Goal: Feedback & Contribution: Contribute content

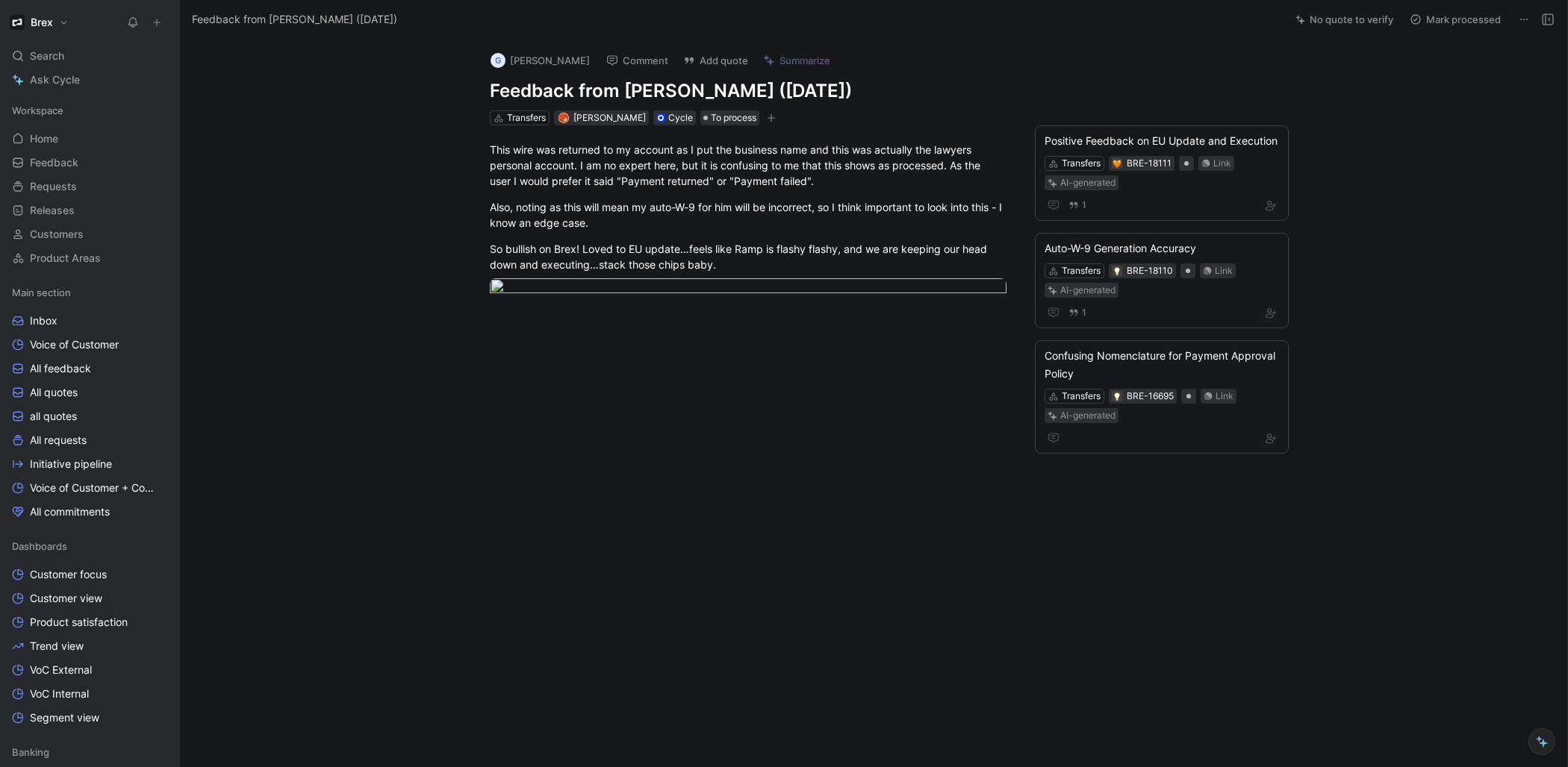
click at [158, 22] on use at bounding box center [157, 23] width 6 height 6
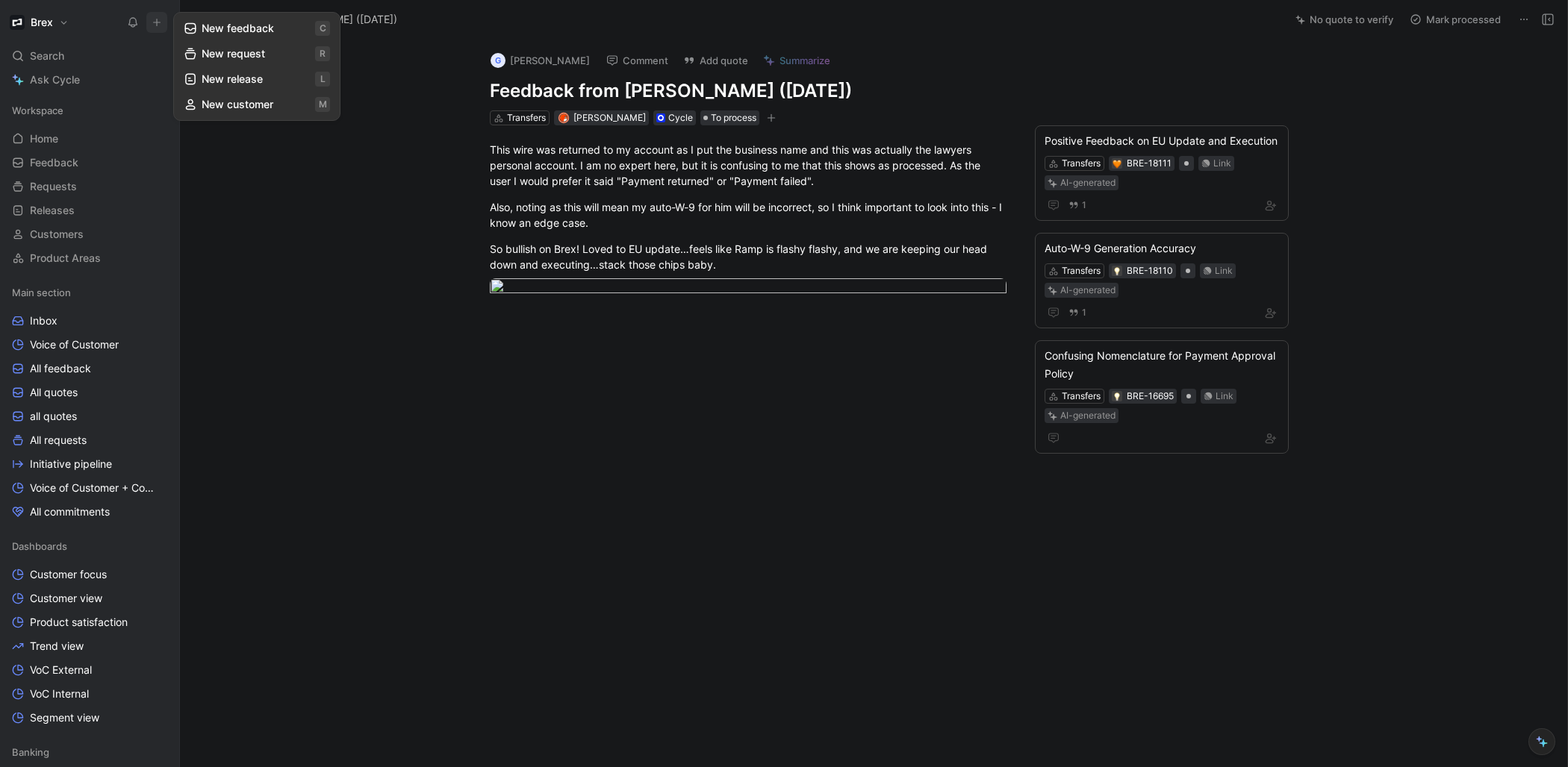
click at [203, 26] on button "New feedback c" at bounding box center [257, 28] width 159 height 25
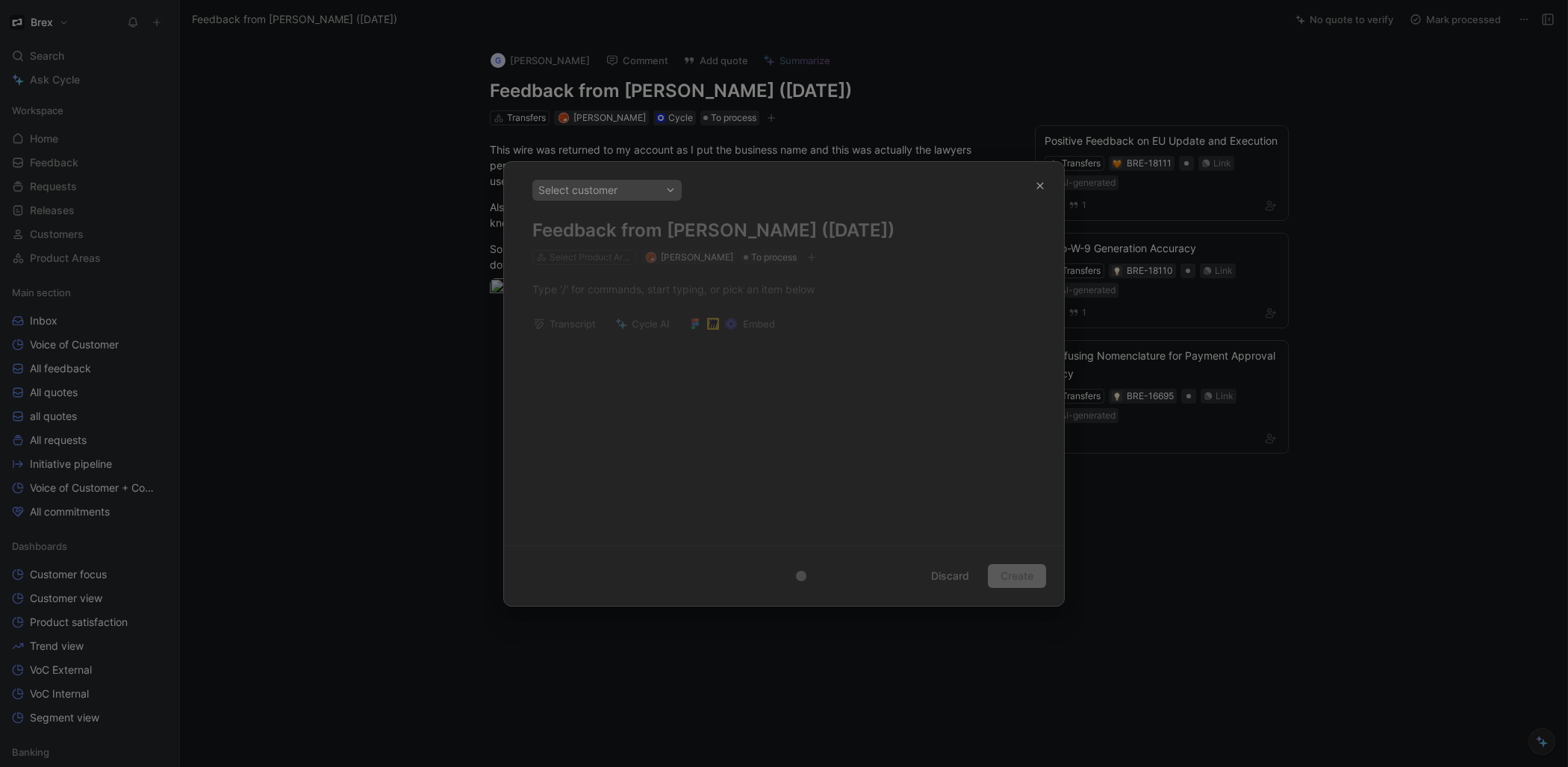
click at [279, 159] on div at bounding box center [784, 384] width 1568 height 767
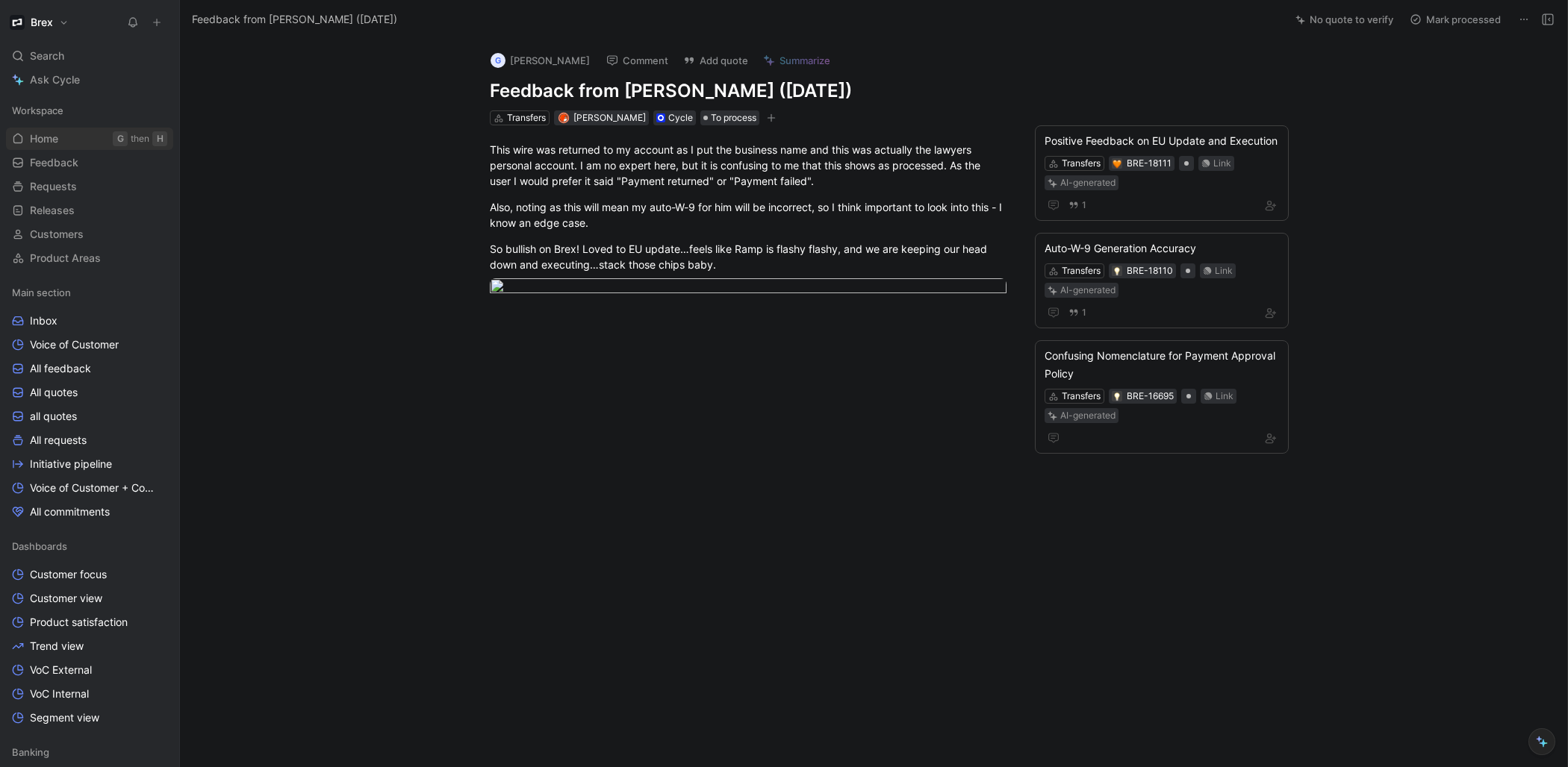
click at [80, 134] on link "Home G then H" at bounding box center [90, 139] width 168 height 23
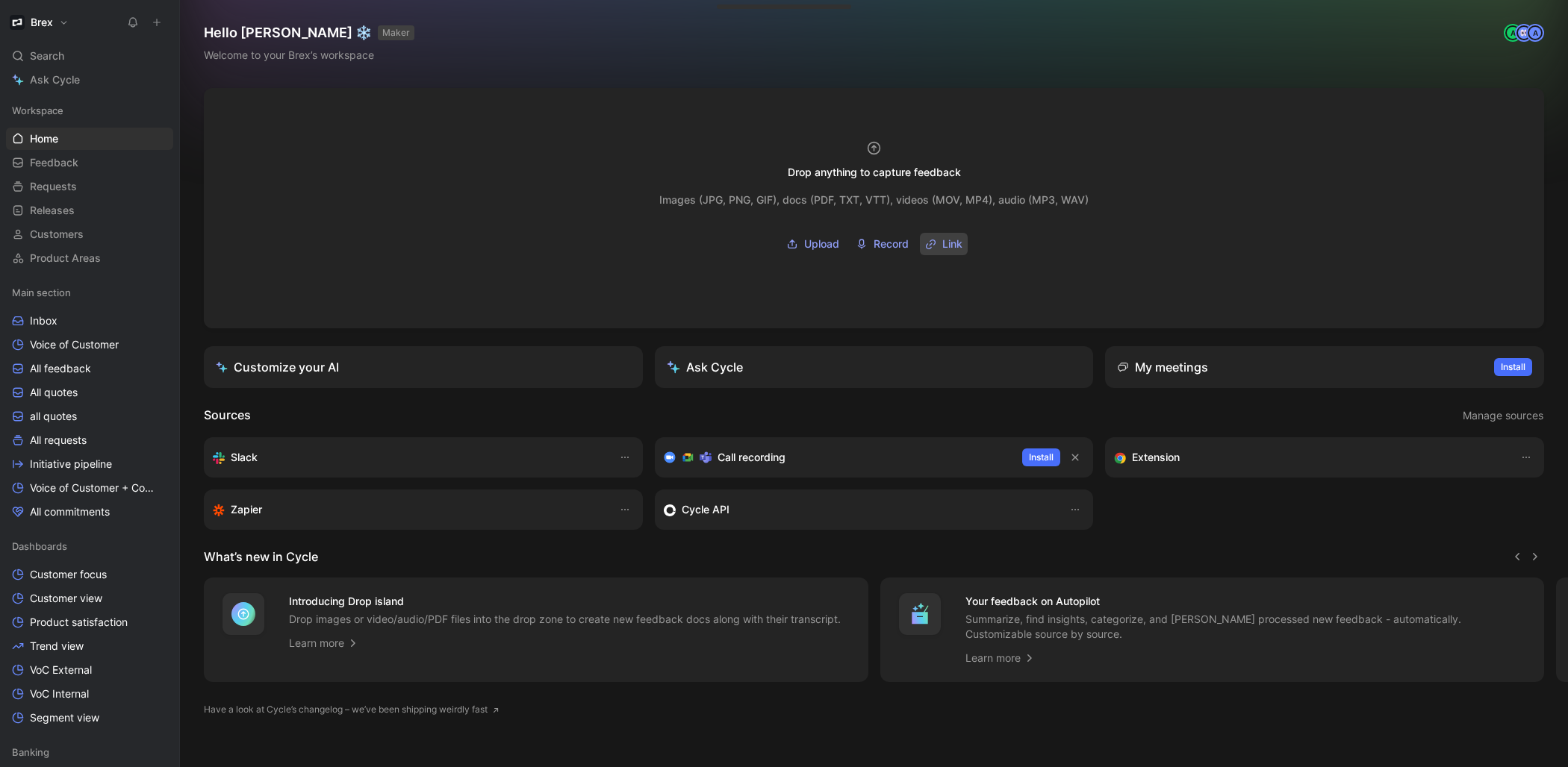
click at [946, 242] on span "Link" at bounding box center [953, 244] width 20 height 18
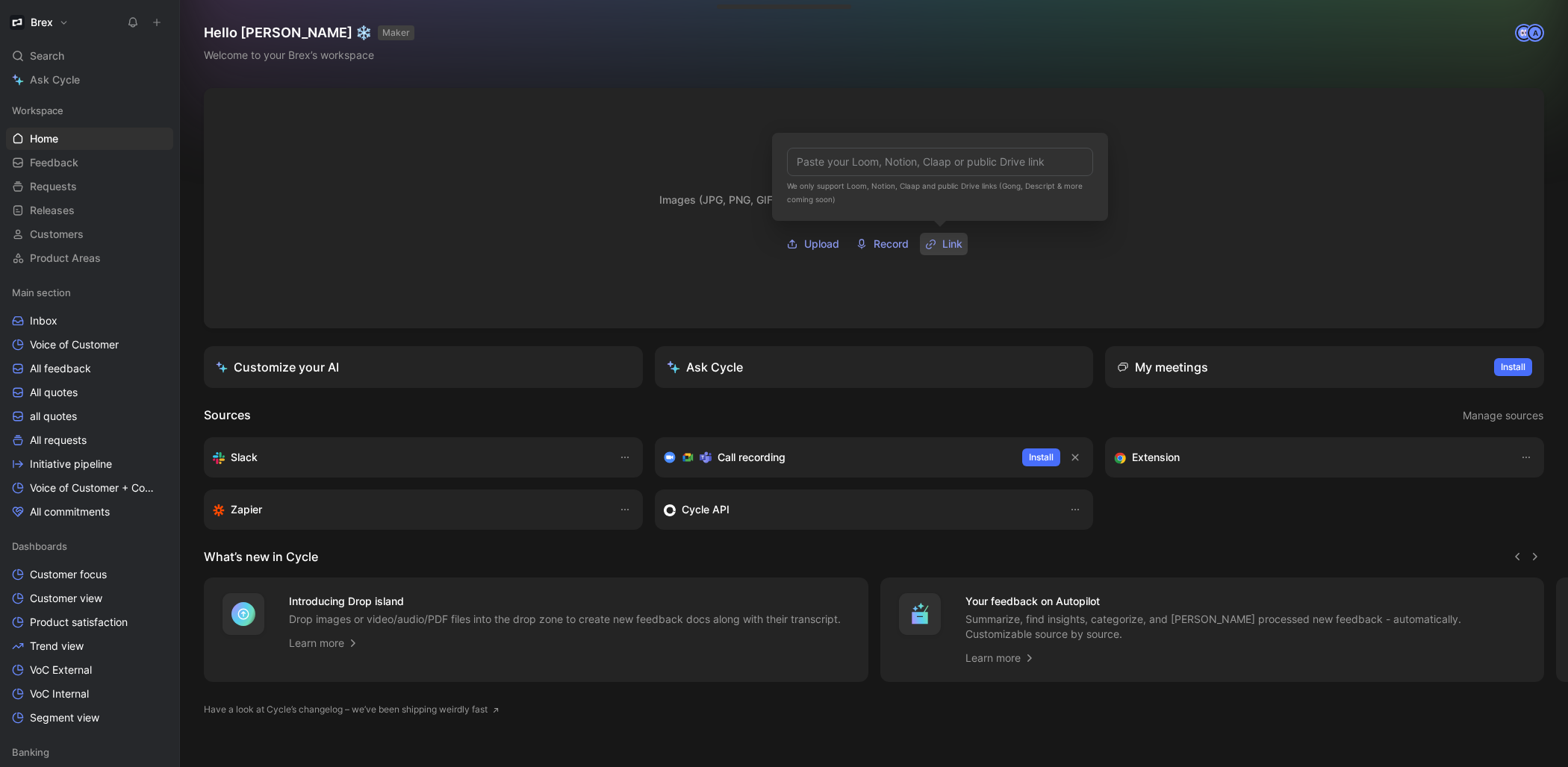
type input "[URL][DOMAIN_NAME]"
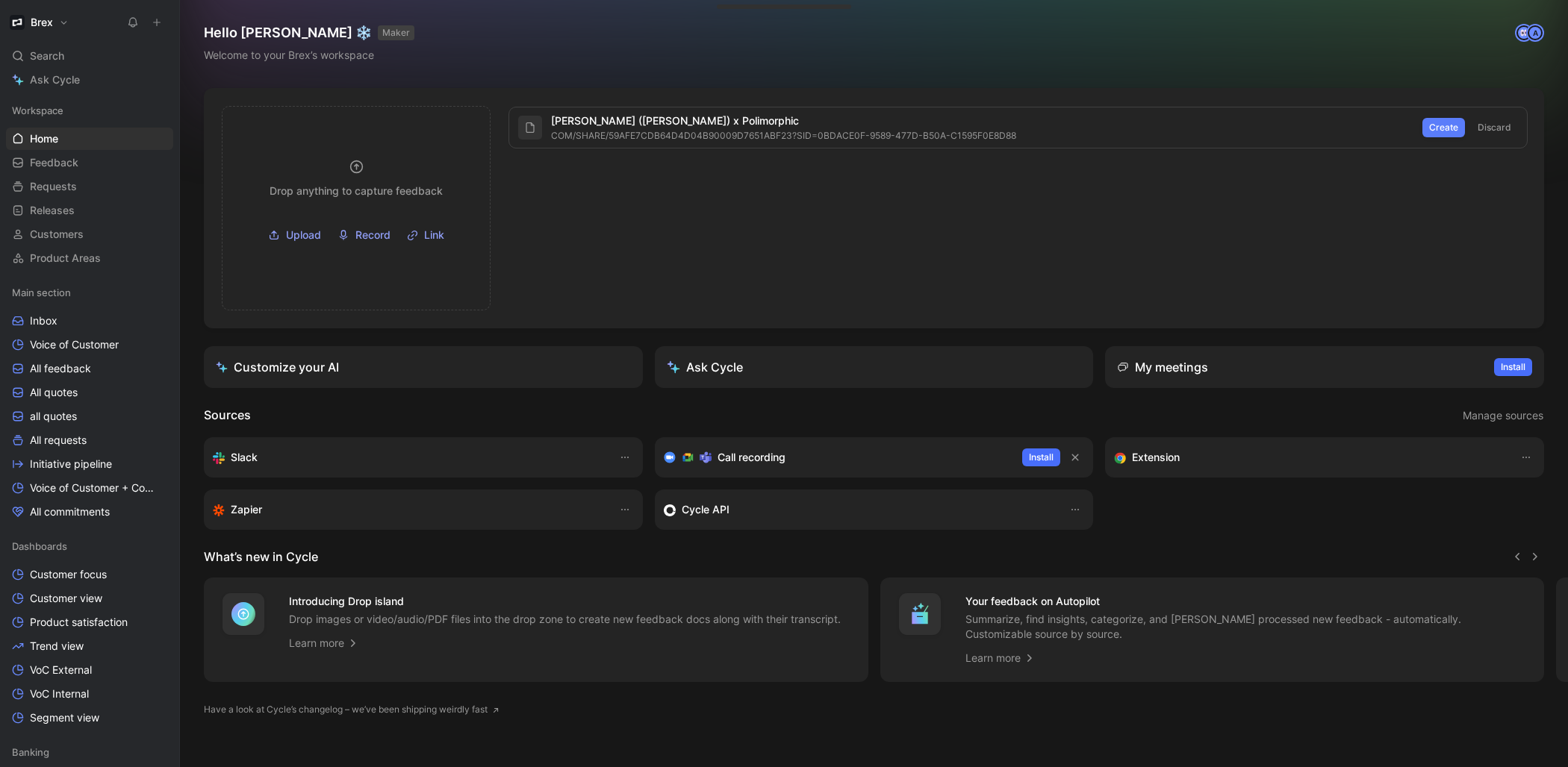
click at [1437, 121] on span "Create" at bounding box center [1444, 128] width 29 height 15
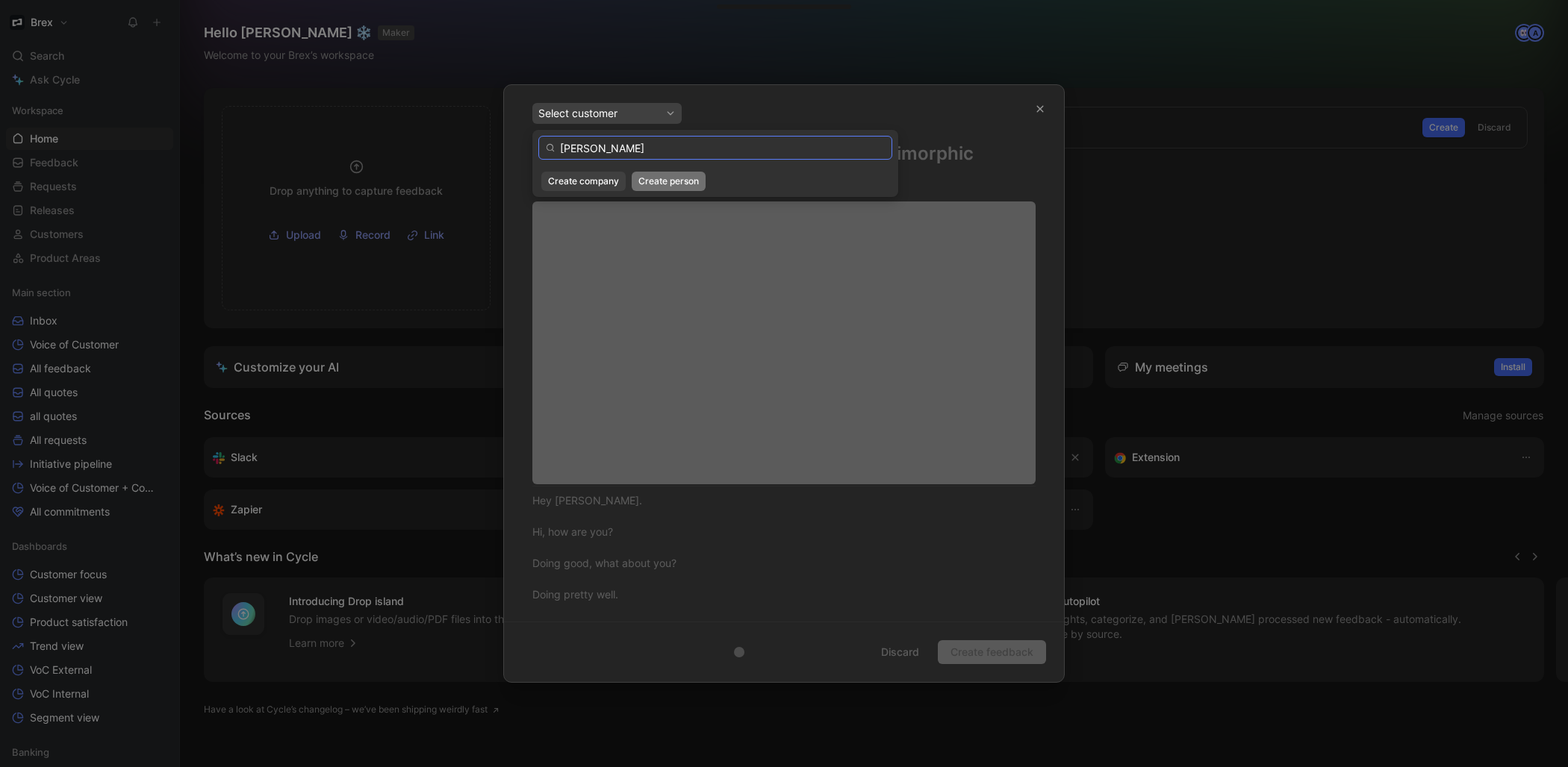
type input "[PERSON_NAME]"
click at [685, 186] on span "Create person" at bounding box center [668, 181] width 60 height 15
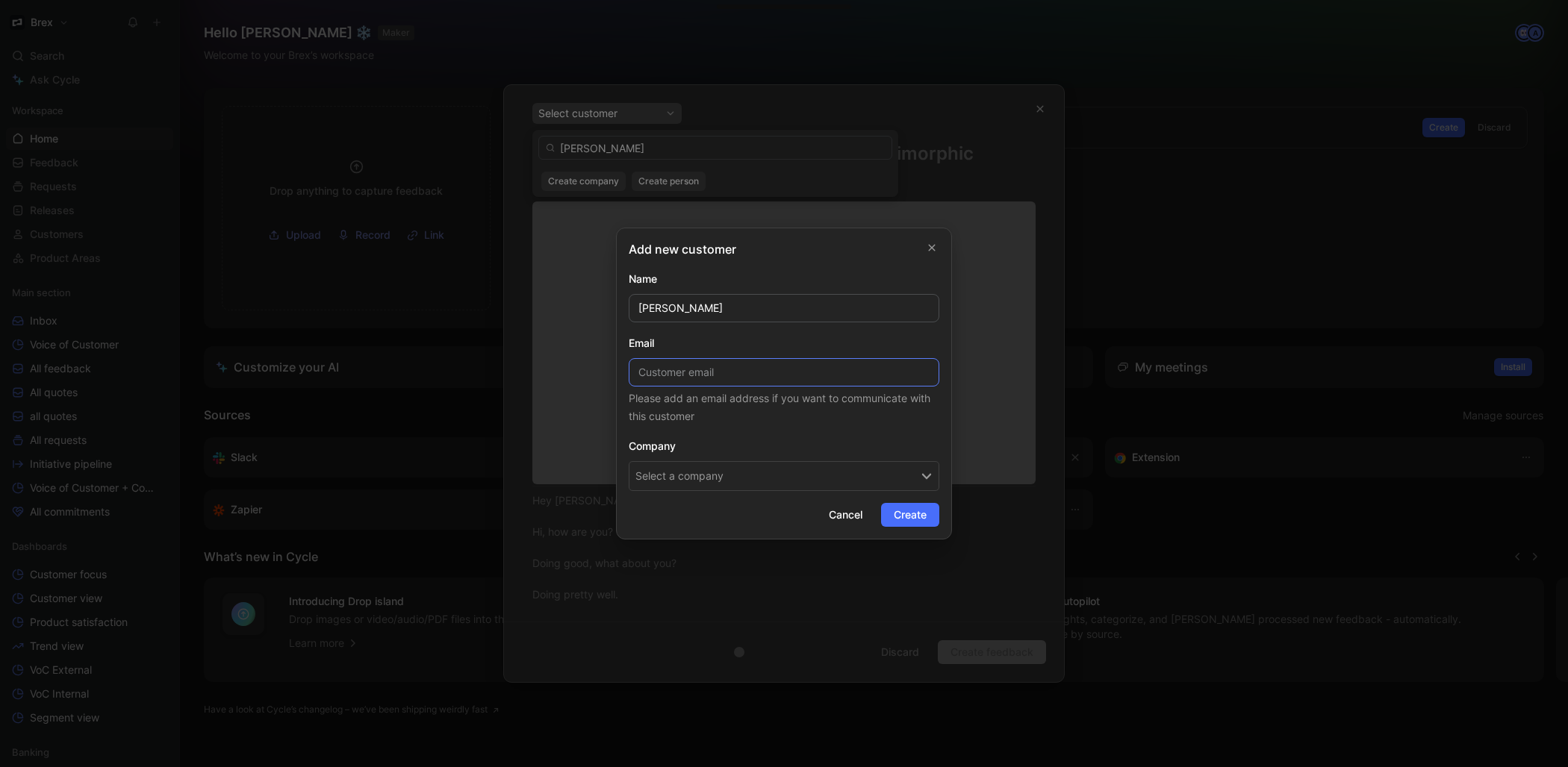
click at [844, 374] on input at bounding box center [784, 373] width 311 height 29
paste input "[PERSON_NAME][EMAIL_ADDRESS][DOMAIN_NAME]"
type input "[PERSON_NAME][EMAIL_ADDRESS][DOMAIN_NAME]"
click at [816, 485] on button "Select a company" at bounding box center [784, 475] width 311 height 30
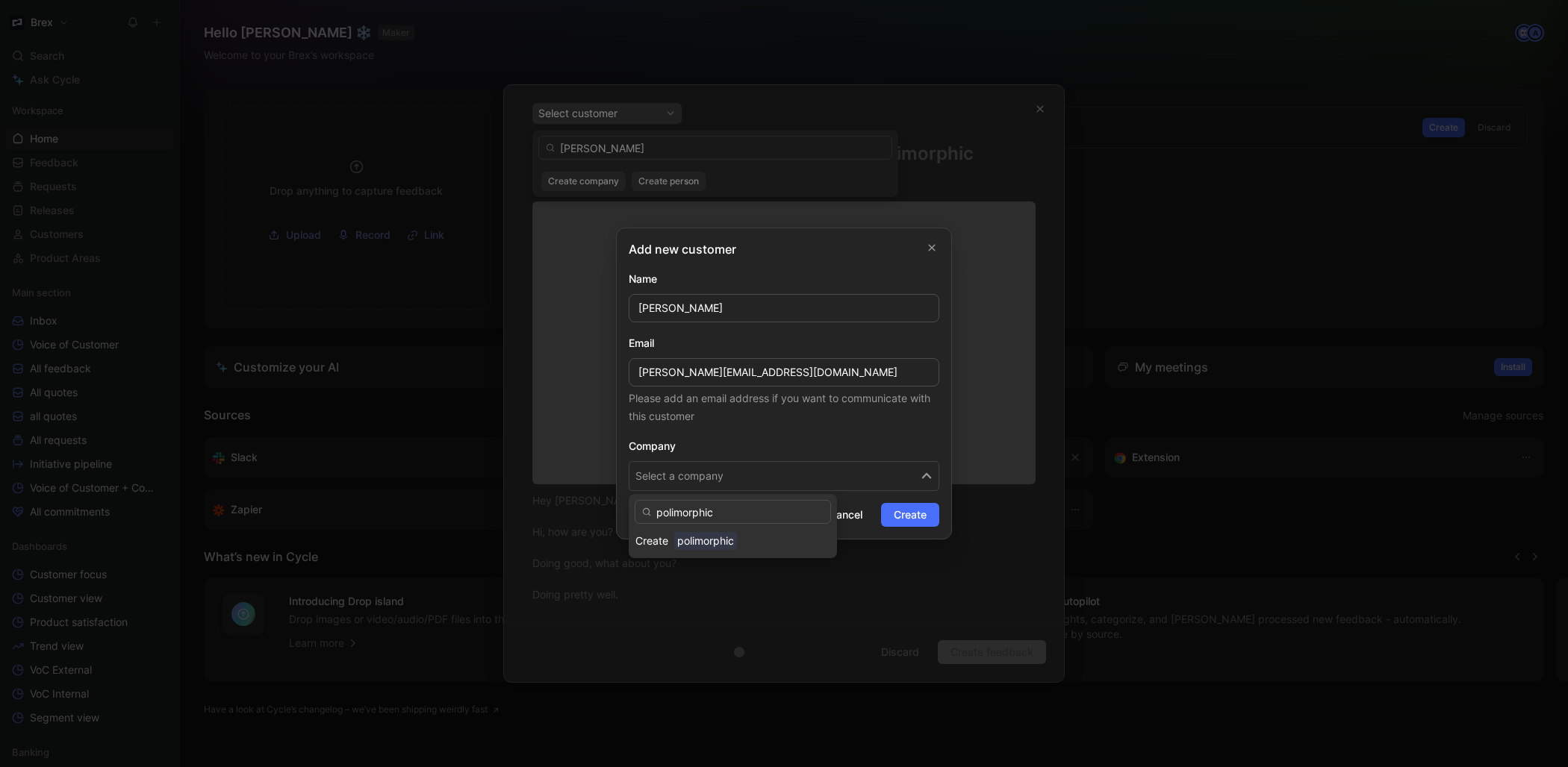
click at [744, 518] on input "polimorphic" at bounding box center [733, 512] width 196 height 24
click at [744, 517] on input "polimorphic" at bounding box center [733, 512] width 196 height 24
type input "Polimorphic"
click at [756, 549] on div "Polimorphic" at bounding box center [752, 541] width 156 height 18
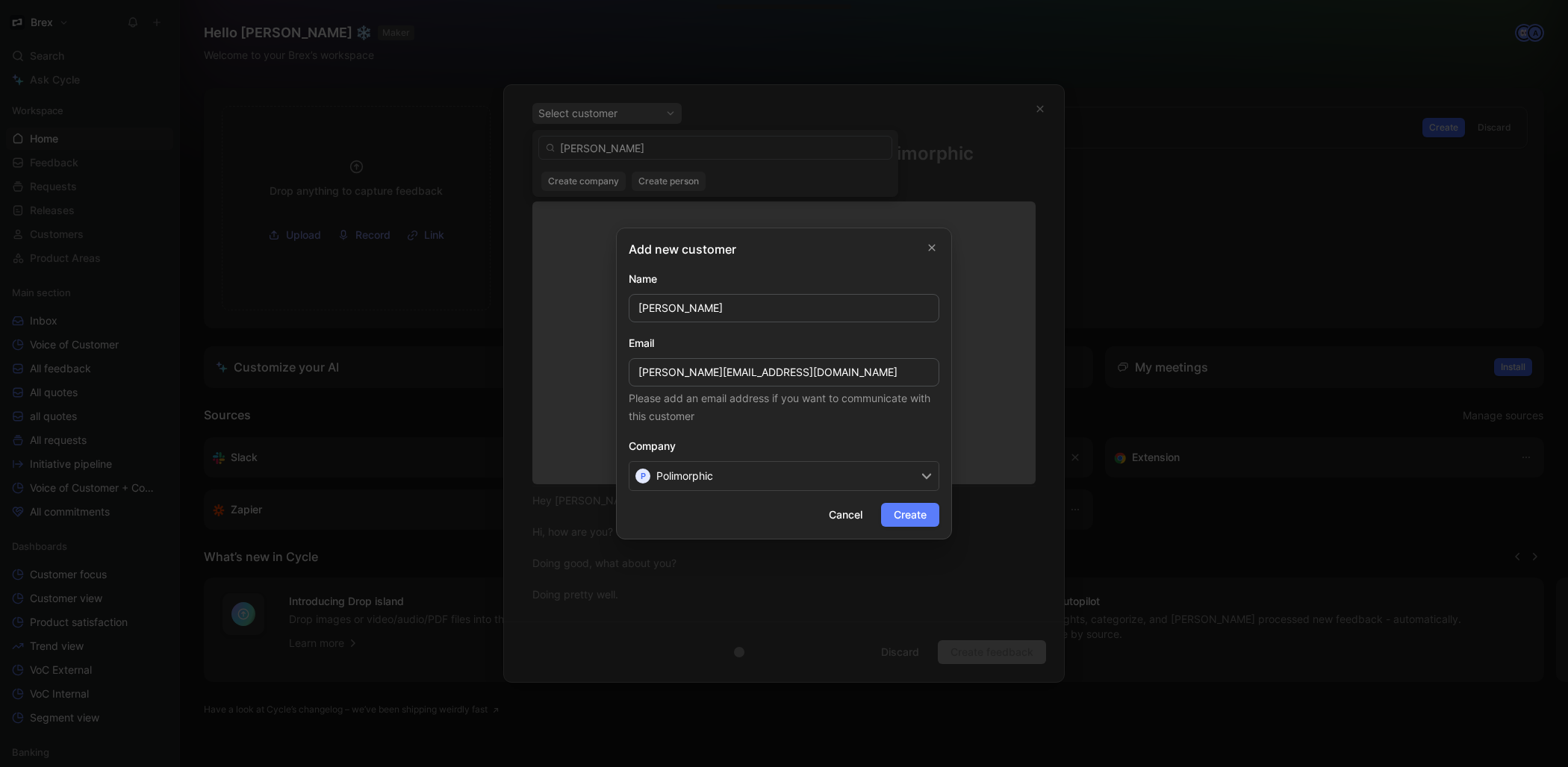
click at [904, 514] on span "Create" at bounding box center [911, 515] width 32 height 18
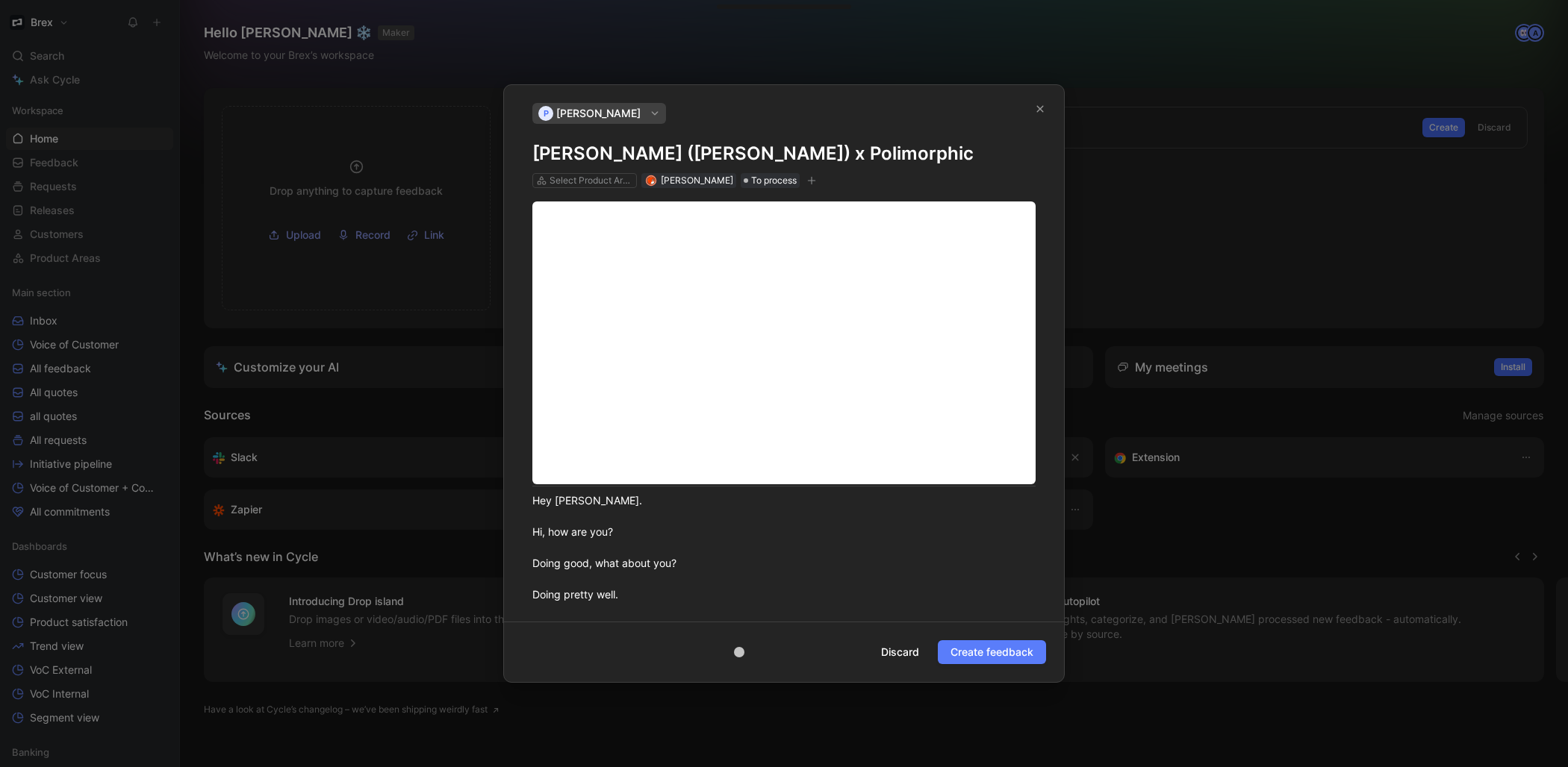
click at [994, 657] on span "Create feedback" at bounding box center [992, 653] width 83 height 18
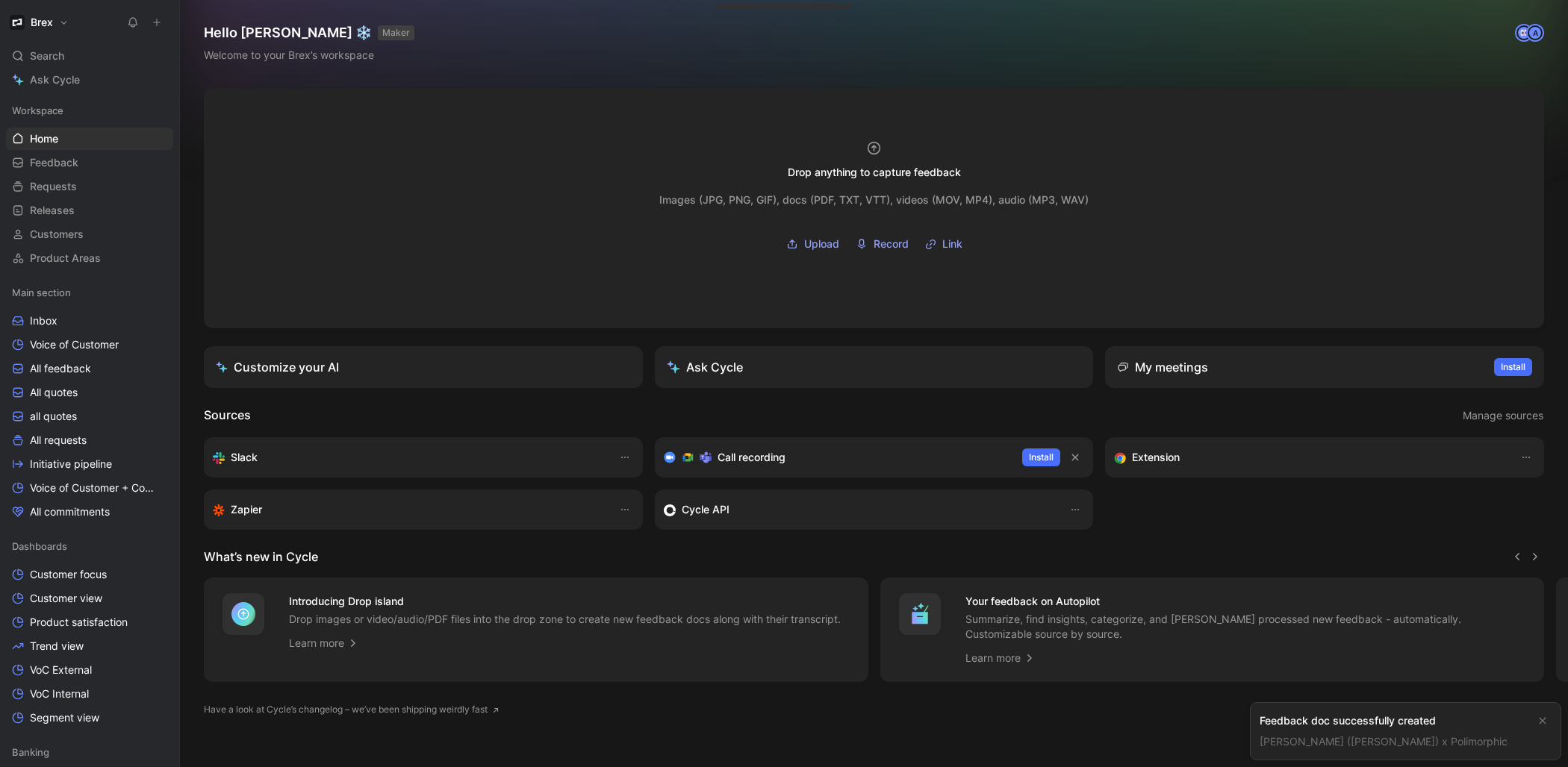
click at [1297, 740] on link "[PERSON_NAME] ([PERSON_NAME]) x Polimorphic" at bounding box center [1383, 742] width 248 height 13
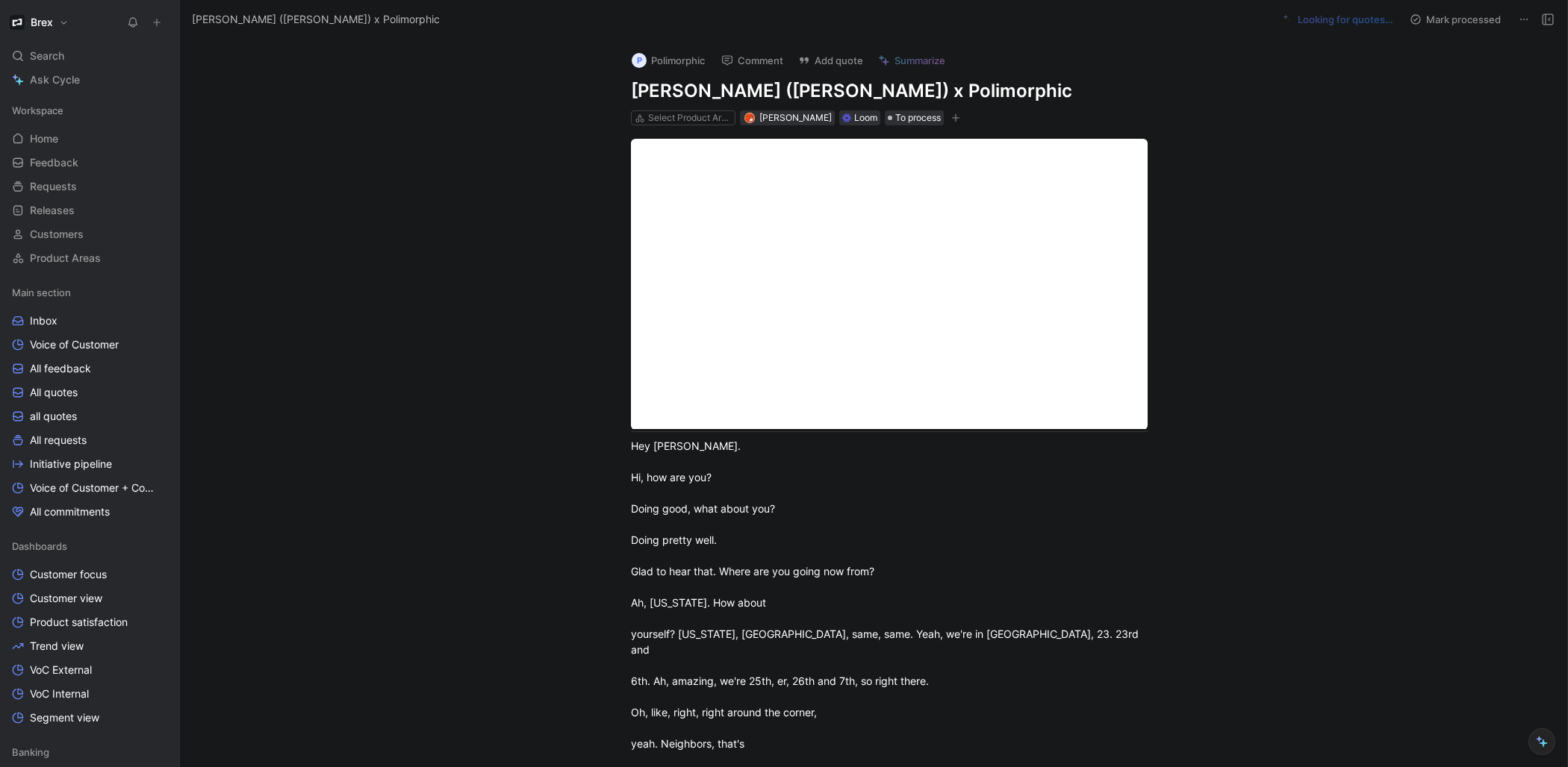
click at [631, 90] on h1 "[PERSON_NAME] ([PERSON_NAME]) x Polimorphic" at bounding box center [890, 91] width 517 height 24
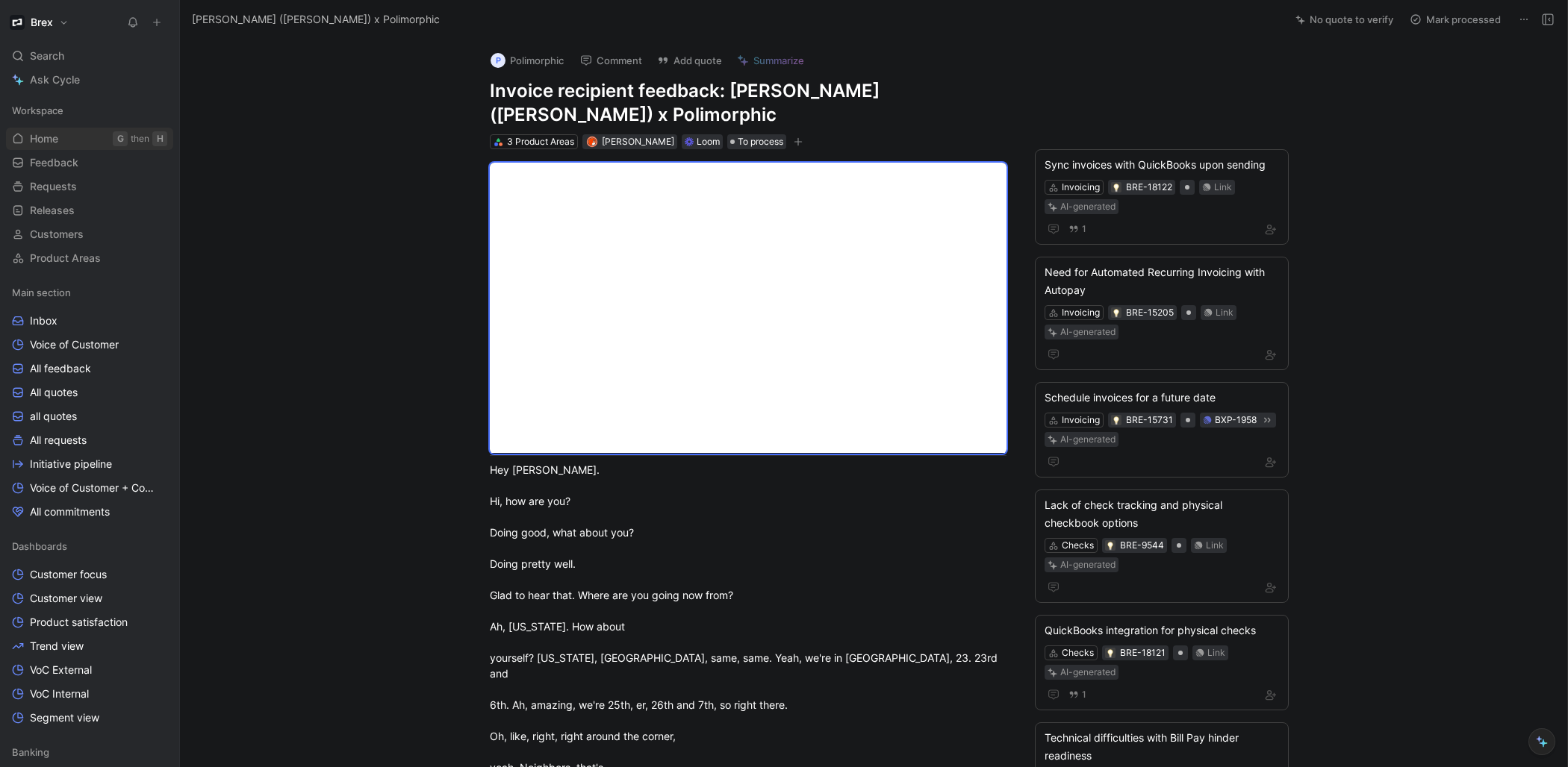
click at [59, 138] on link "Home G then H" at bounding box center [90, 139] width 168 height 23
